Goal: Task Accomplishment & Management: Manage account settings

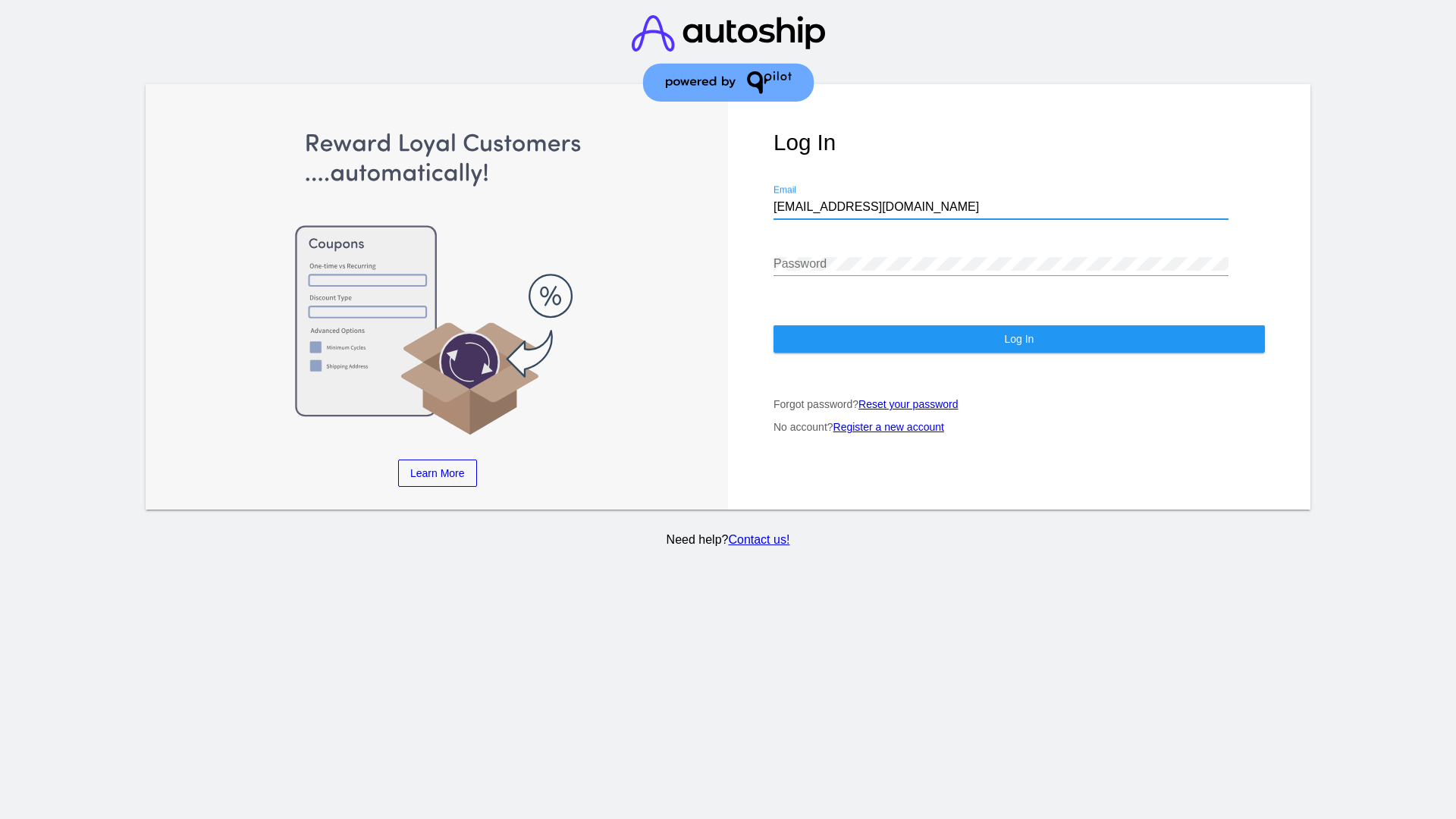
type input "[EMAIL_ADDRESS][DOMAIN_NAME]"
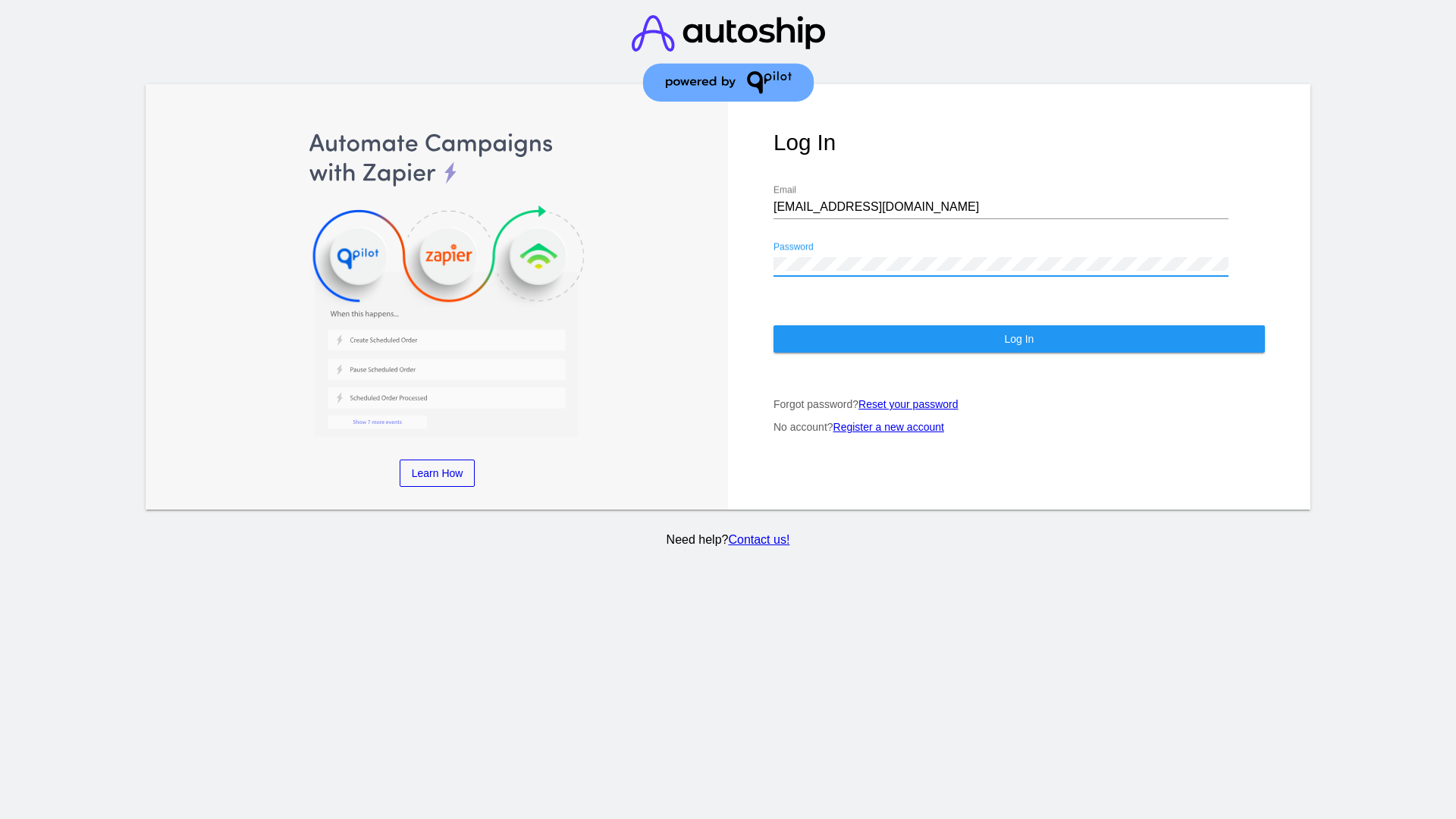
click at [1018, 339] on span "Log In" at bounding box center [1018, 339] width 30 height 12
